Goal: Information Seeking & Learning: Compare options

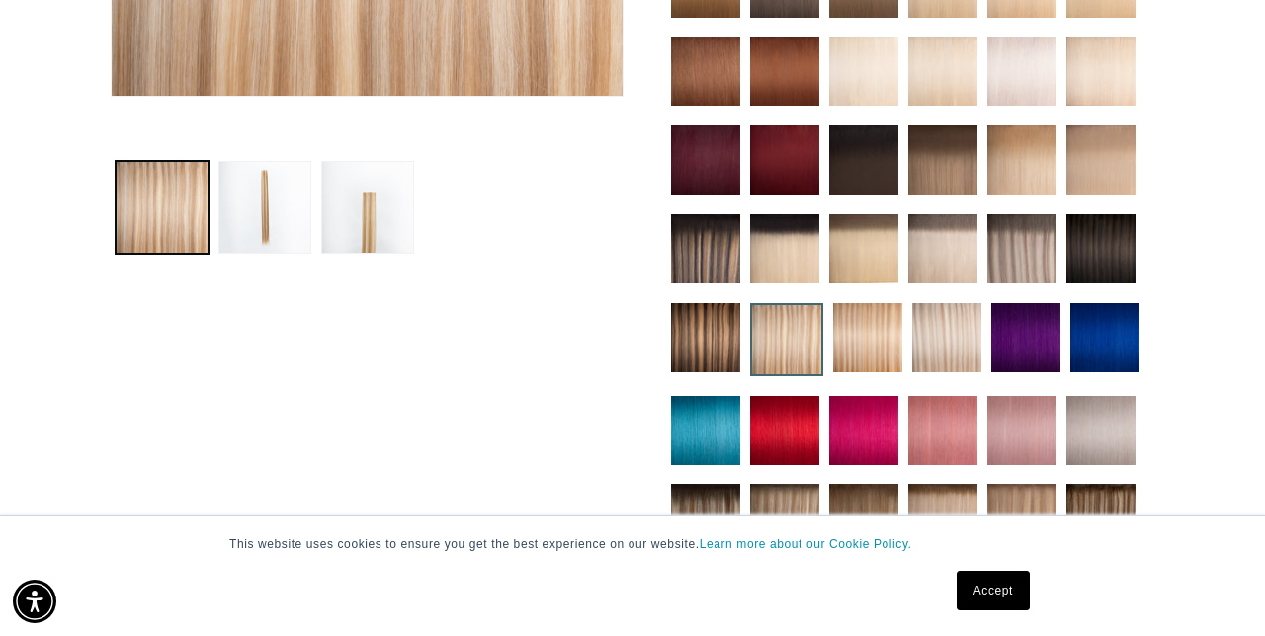
scroll to position [0, 2249]
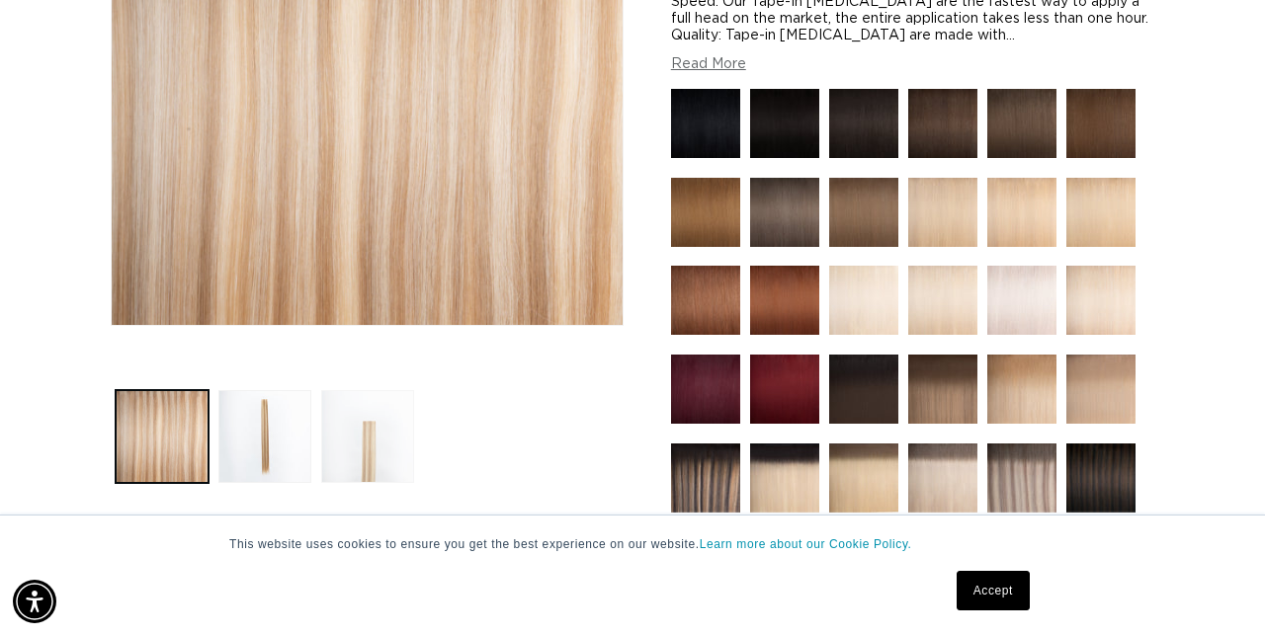
click at [373, 438] on button "Load image 3 in gallery view" at bounding box center [367, 436] width 93 height 93
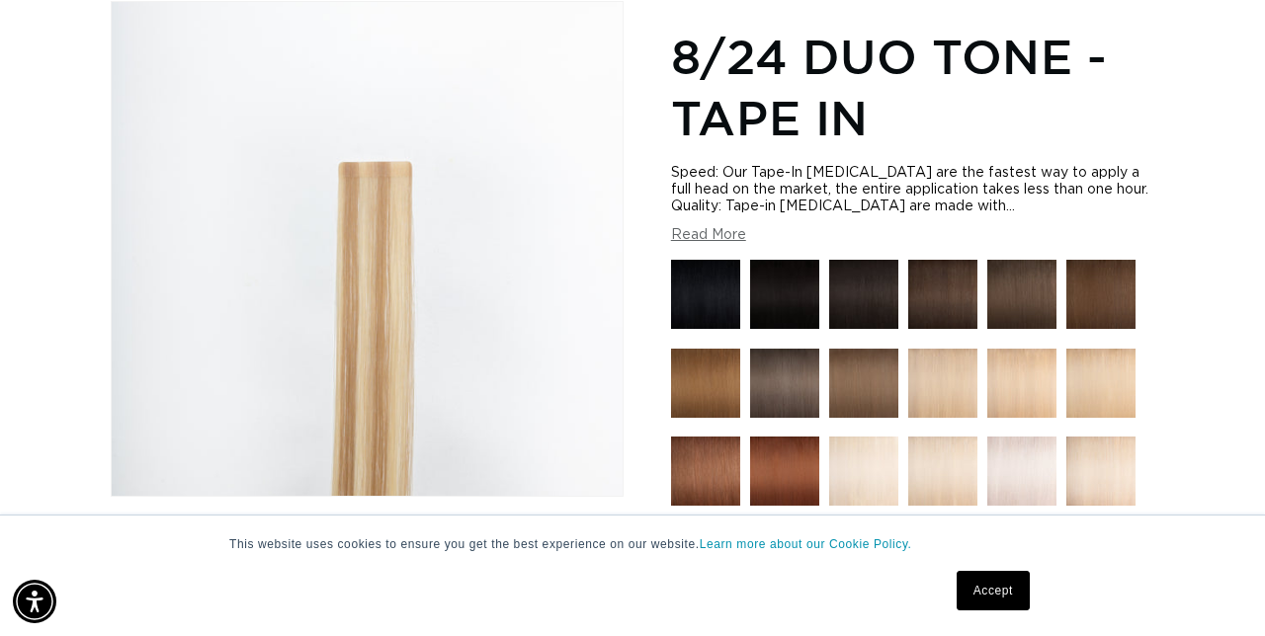
scroll to position [0, 0]
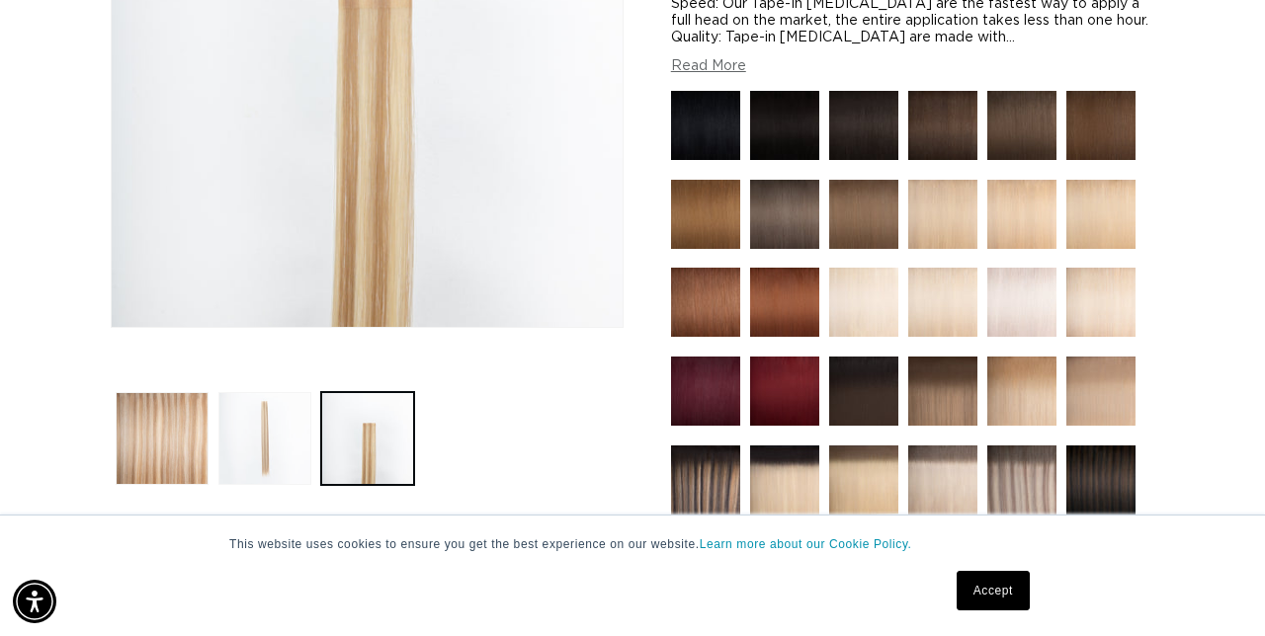
click at [295, 449] on button "Load image 2 in gallery view" at bounding box center [264, 438] width 93 height 93
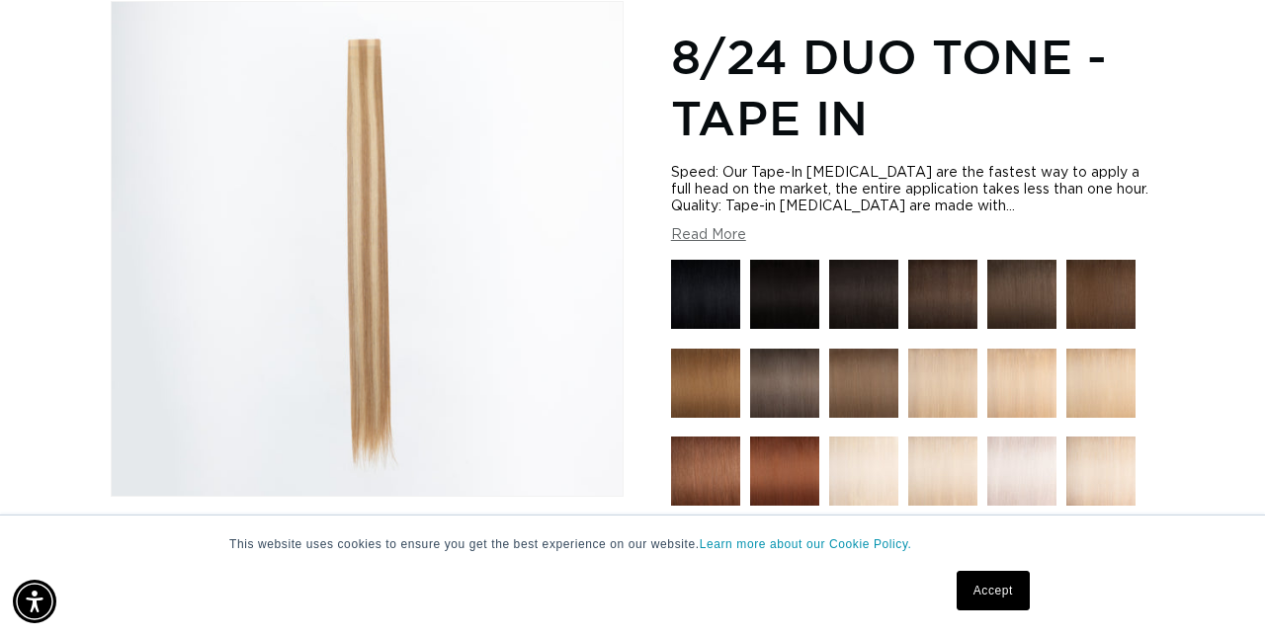
scroll to position [0, 1124]
click at [714, 388] on img at bounding box center [705, 383] width 69 height 69
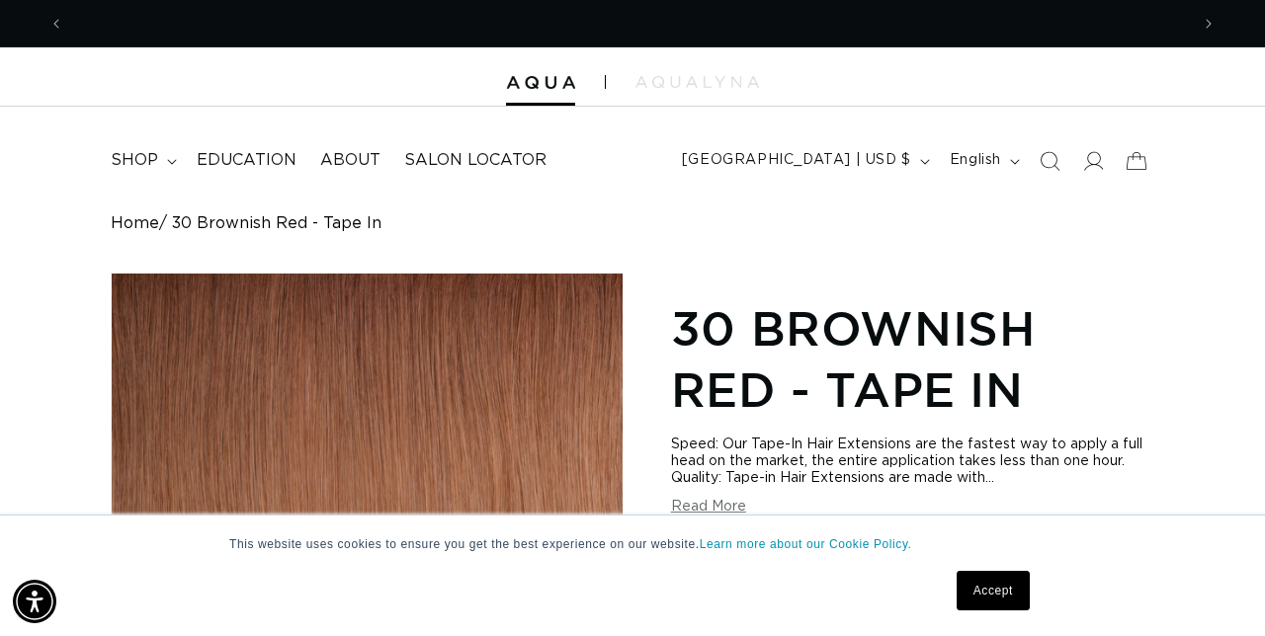
scroll to position [0, 1124]
click at [158, 159] on summary "shop" at bounding box center [142, 160] width 86 height 44
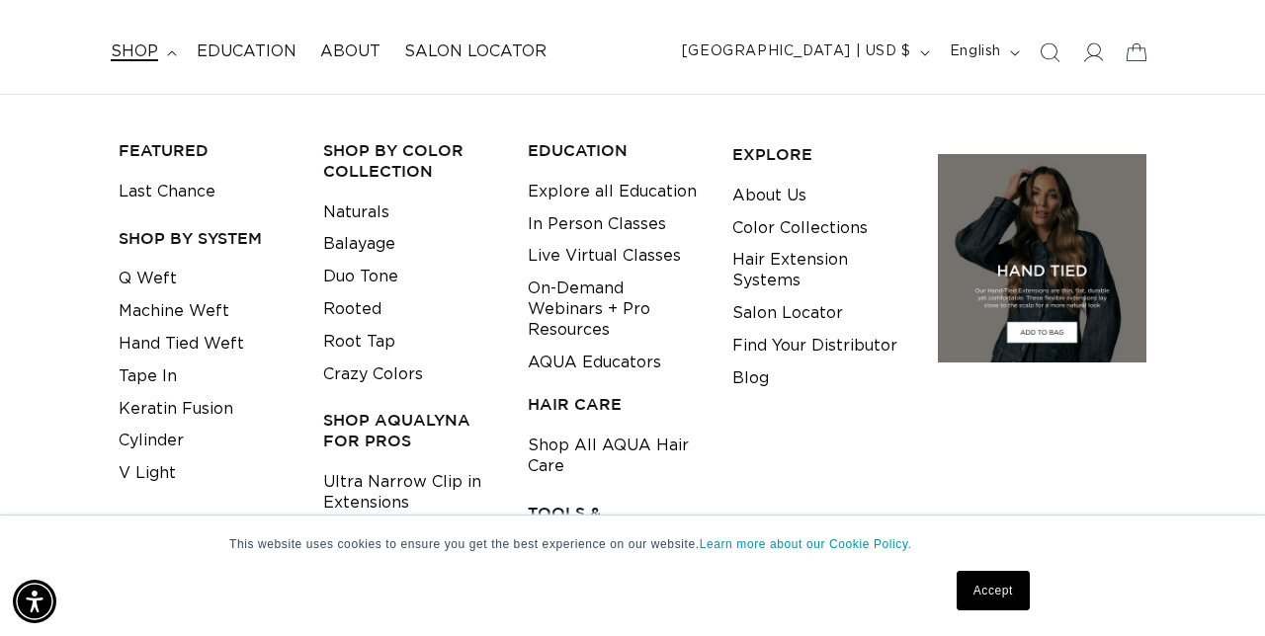
scroll to position [0, 2249]
click at [207, 310] on link "Machine Weft" at bounding box center [174, 311] width 111 height 33
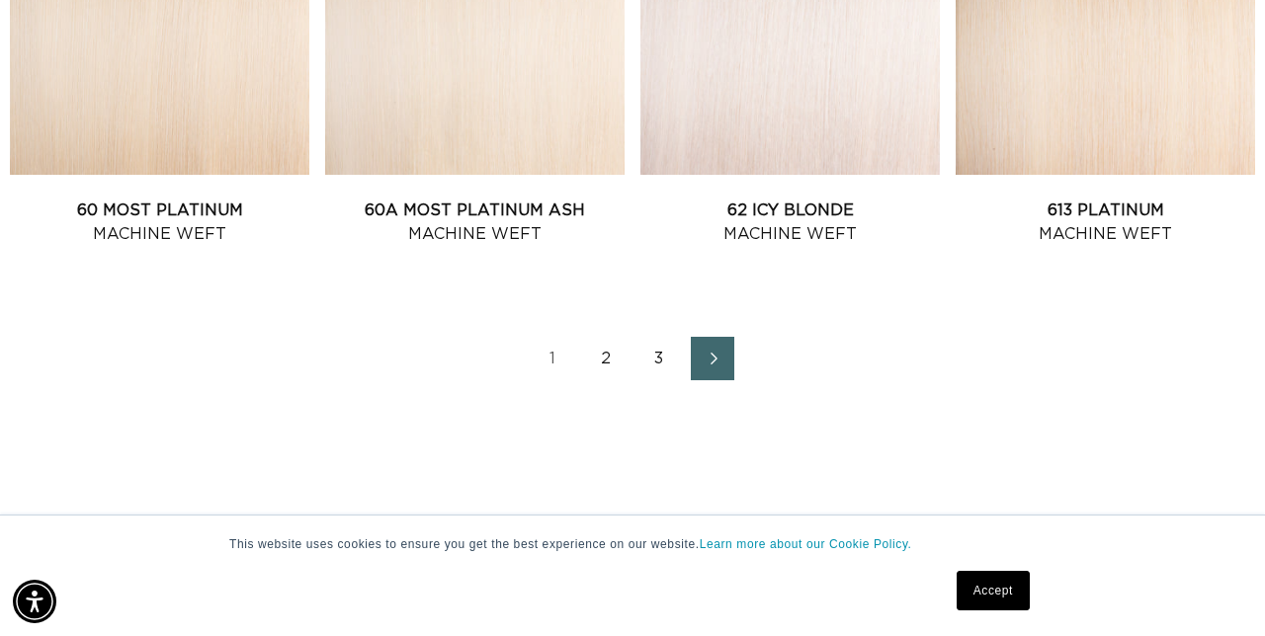
scroll to position [2373, 0]
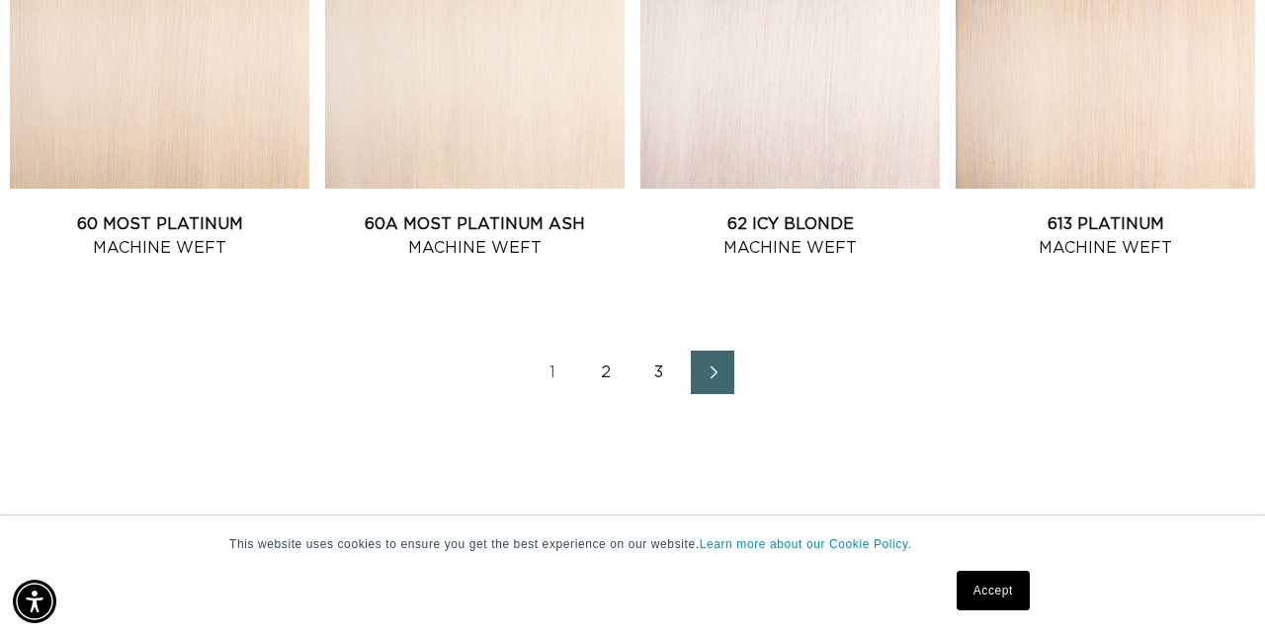
click at [707, 384] on link "Next page" at bounding box center [712, 372] width 43 height 43
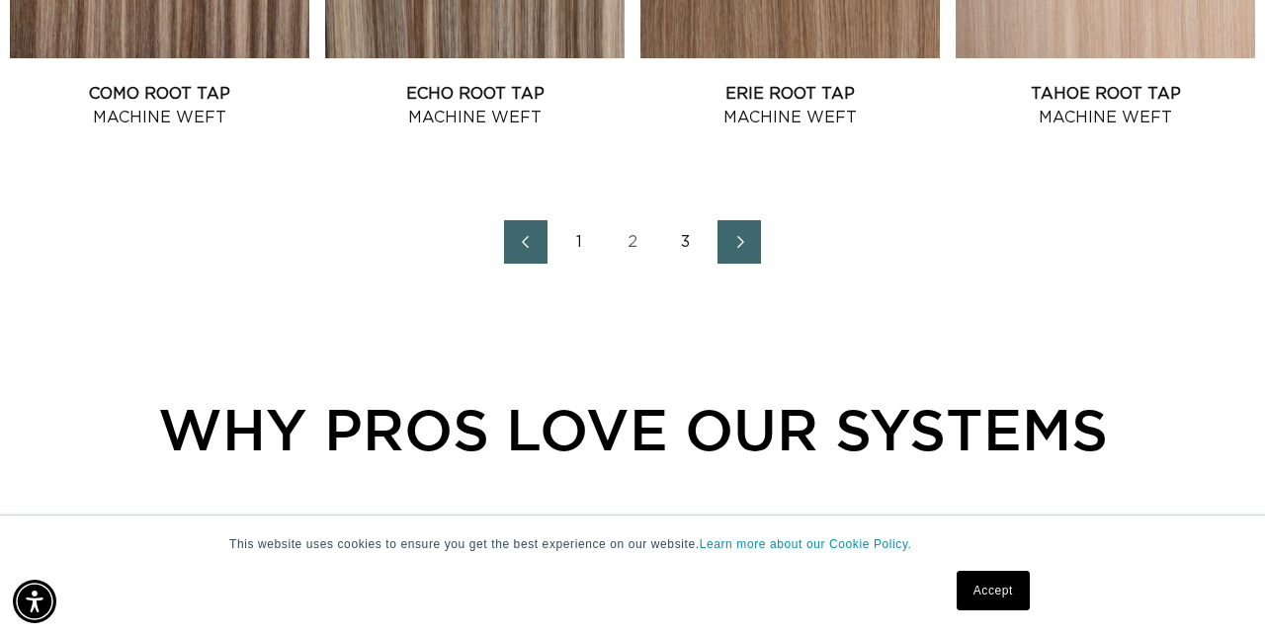
scroll to position [2503, 0]
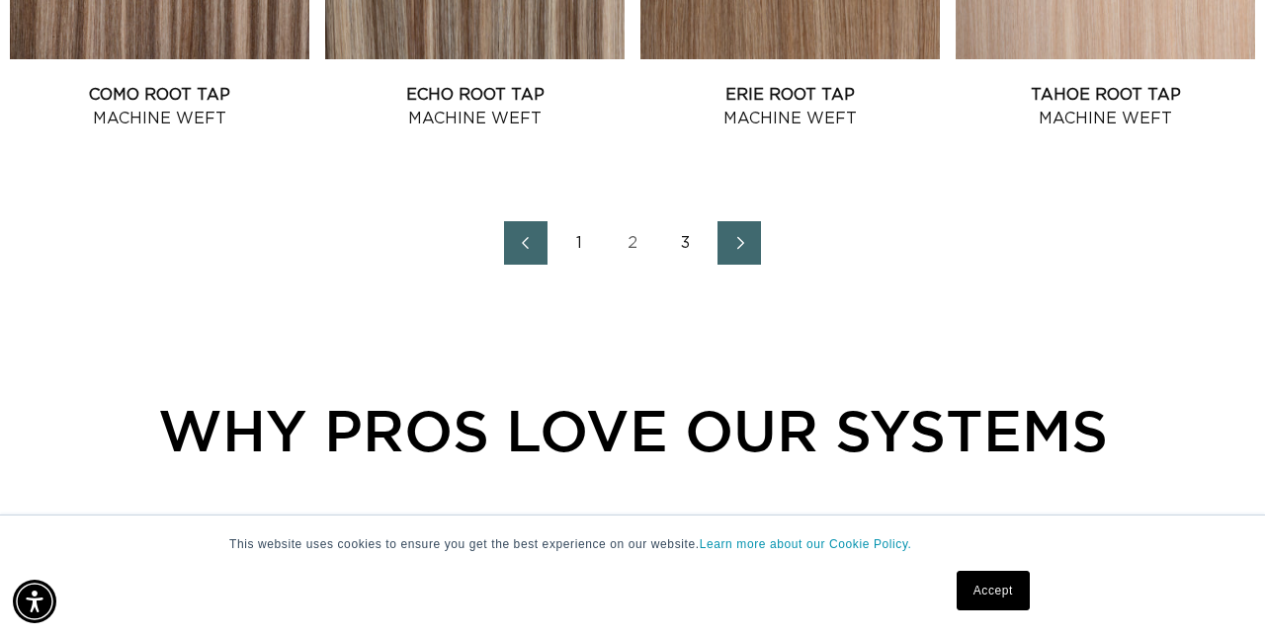
click at [739, 233] on span "Next page" at bounding box center [739, 243] width 13 height 24
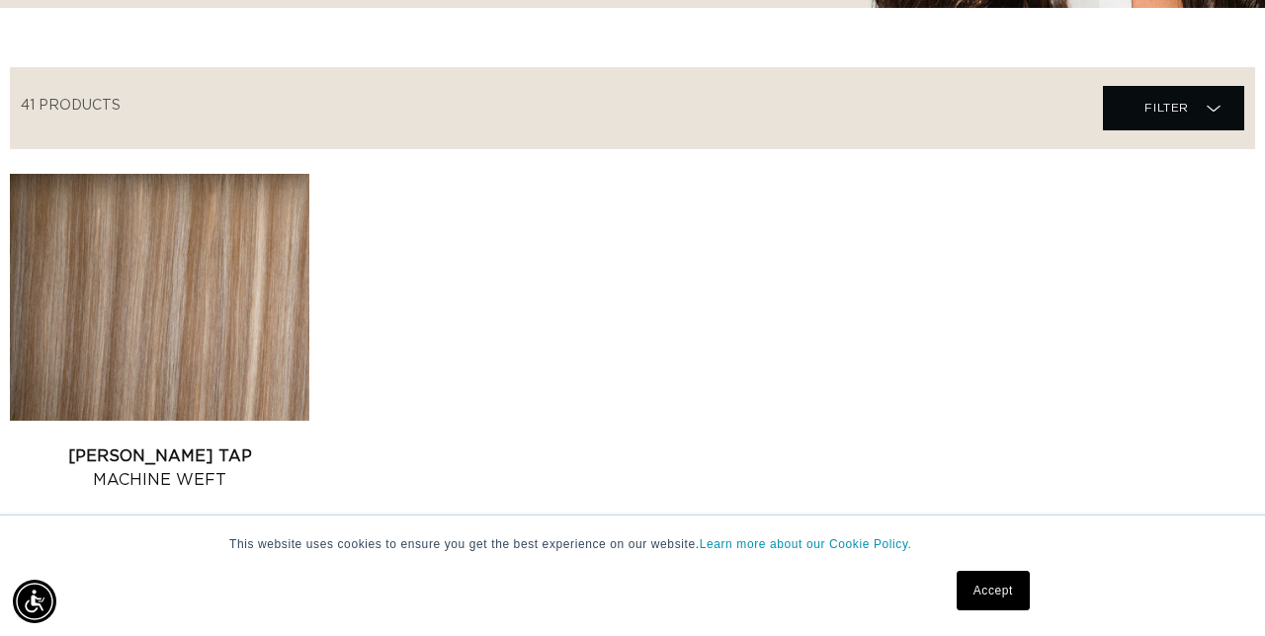
scroll to position [0, 1124]
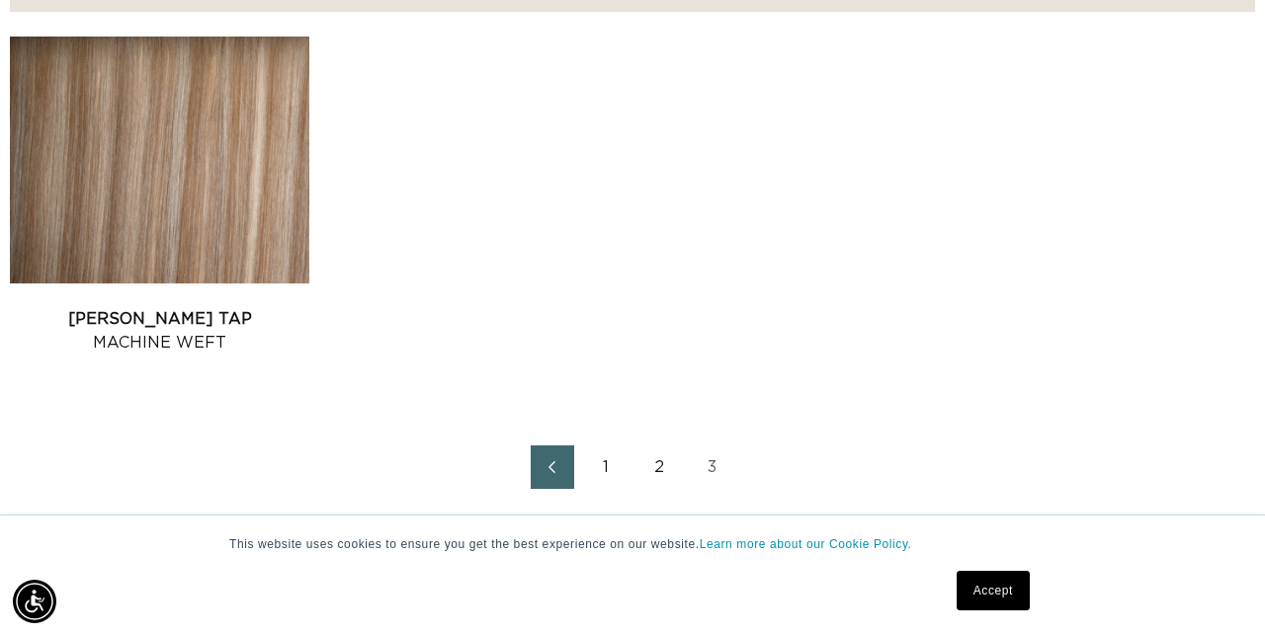
click at [654, 471] on link "2" at bounding box center [658, 467] width 43 height 43
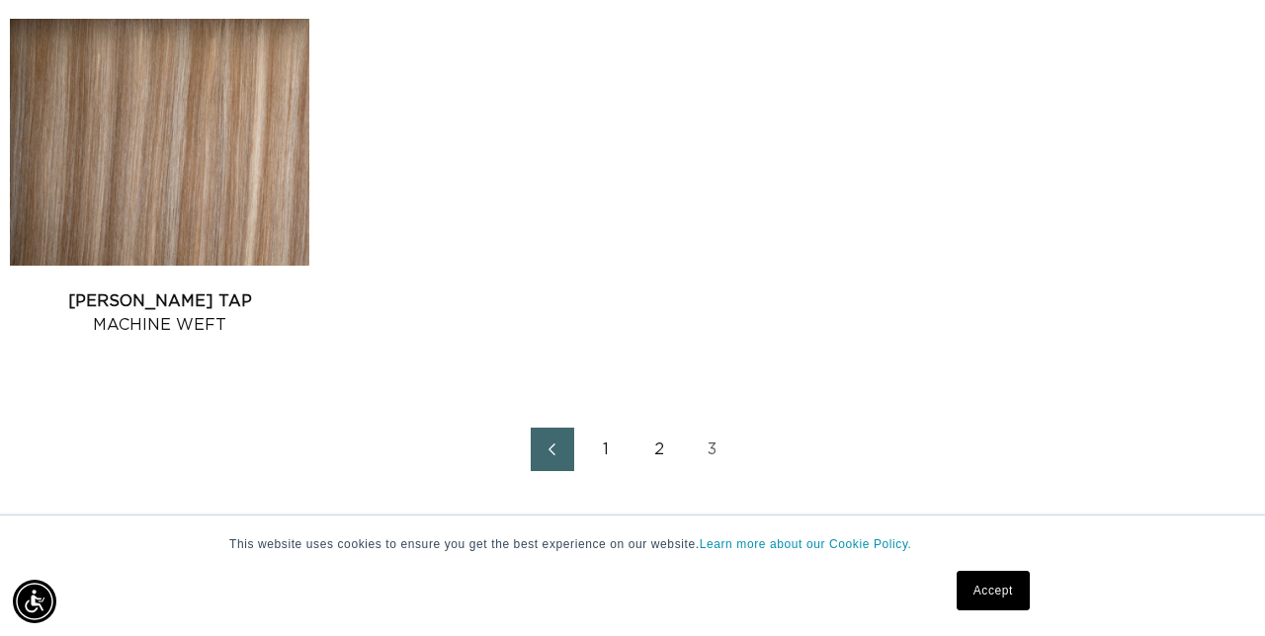
scroll to position [860, 0]
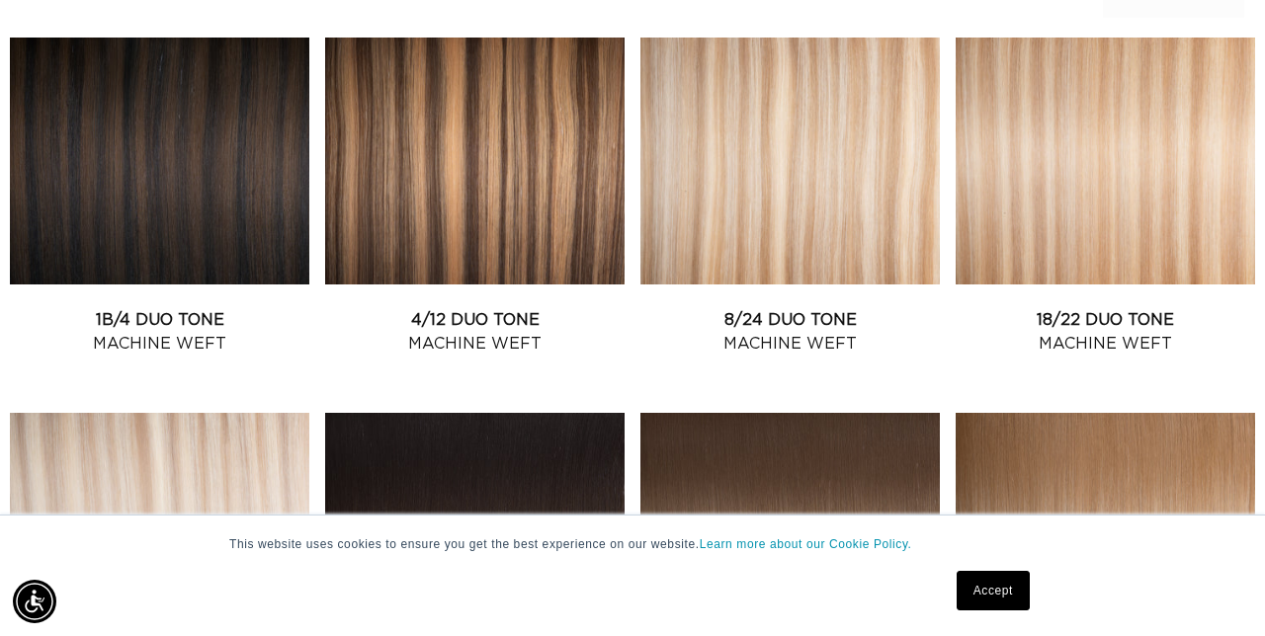
scroll to position [0, 2249]
click at [1120, 308] on link "18/22 Duo Tone Machine Weft" at bounding box center [1104, 331] width 299 height 47
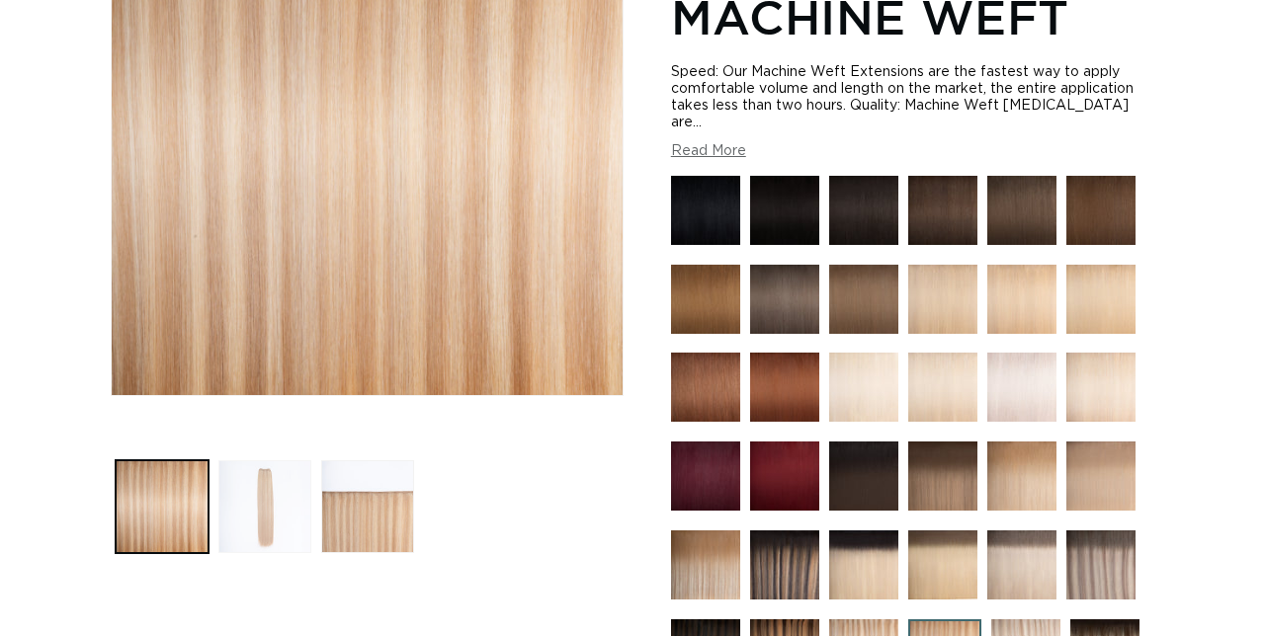
click at [269, 525] on button "Load image 2 in gallery view" at bounding box center [264, 506] width 93 height 93
